Goal: Check status: Check status

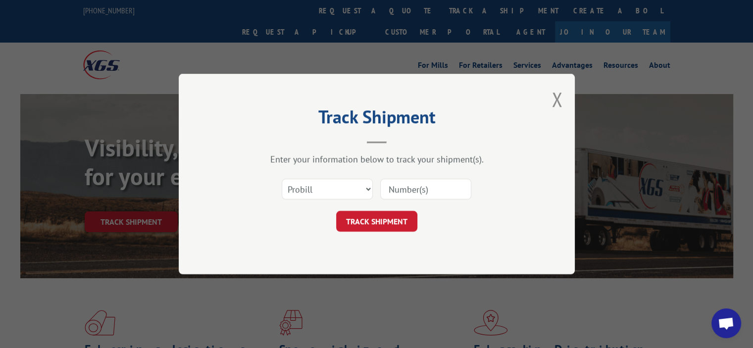
click at [394, 190] on input at bounding box center [425, 189] width 91 height 21
paste input "17613984"
type input "17613984"
click at [368, 227] on button "TRACK SHIPMENT" at bounding box center [376, 221] width 81 height 21
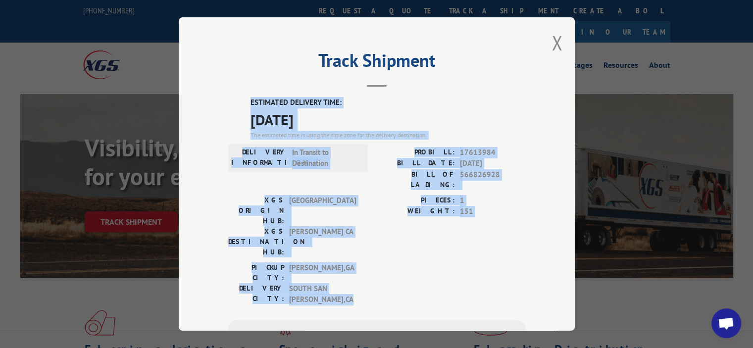
drag, startPoint x: 342, startPoint y: 253, endPoint x: 239, endPoint y: 102, distance: 182.0
click at [239, 102] on div "ESTIMATED DELIVERY TIME: [DATE] The estimated time is using the time zone for t…" at bounding box center [376, 275] width 297 height 357
copy div "ESTIMATED DELIVERY TIME: [DATE] The estimated time is using the time zone for t…"
click at [364, 127] on span "[DATE]" at bounding box center [387, 119] width 275 height 22
